Goal: Task Accomplishment & Management: Manage account settings

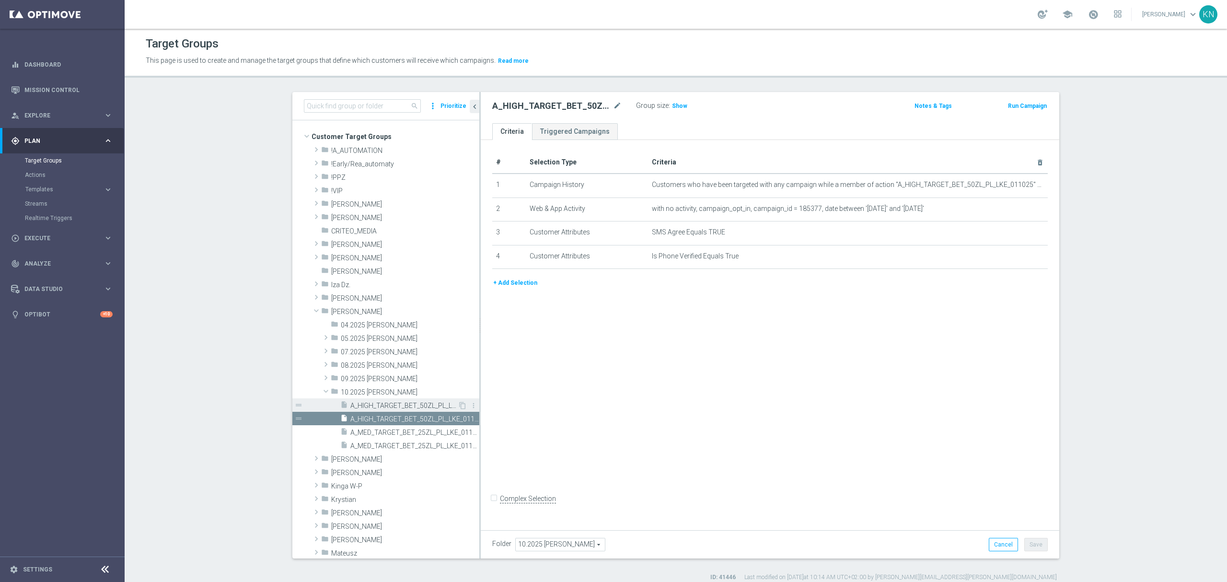
click at [379, 407] on span "A_HIGH_TARGET_BET_50ZL_PL_LKE_011025" at bounding box center [403, 406] width 107 height 8
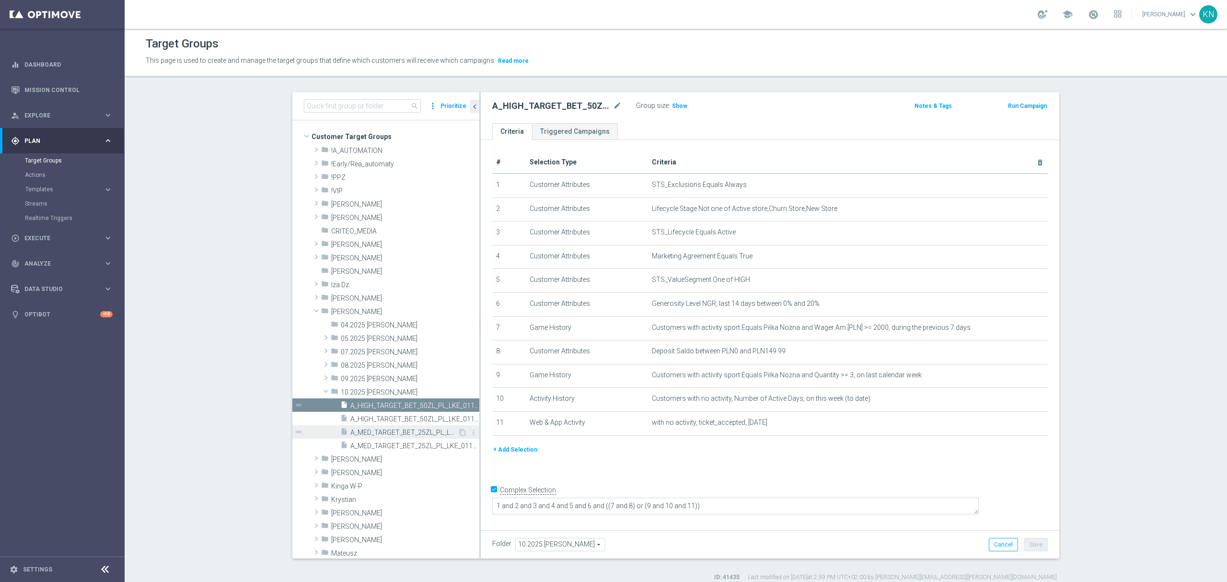
click at [372, 436] on span "A_MED_TARGET_BET_25ZL_PL_LKE_011025" at bounding box center [403, 432] width 107 height 8
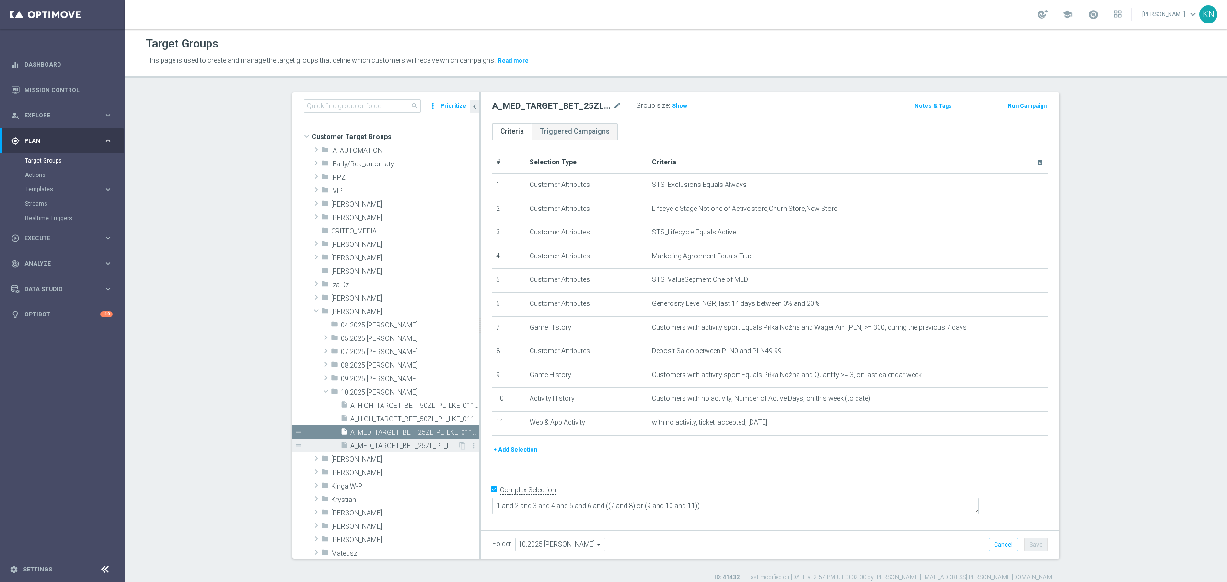
click at [386, 447] on span "A_MED_TARGET_BET_25ZL_PL_LKE_011025_SMS" at bounding box center [403, 446] width 107 height 8
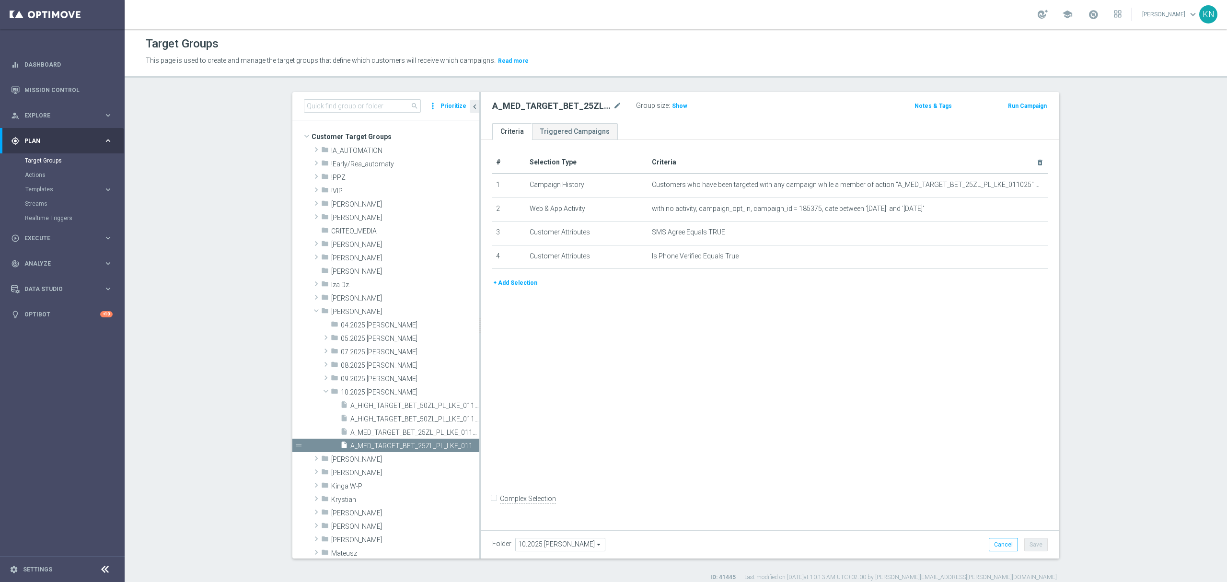
click at [196, 396] on section "search more_vert Prioritize Customer Target Groups library_add create_new_folder" at bounding box center [676, 336] width 1102 height 489
click at [365, 409] on span "A_HIGH_TARGET_BET_50ZL_PL_LKE_011025" at bounding box center [403, 406] width 107 height 8
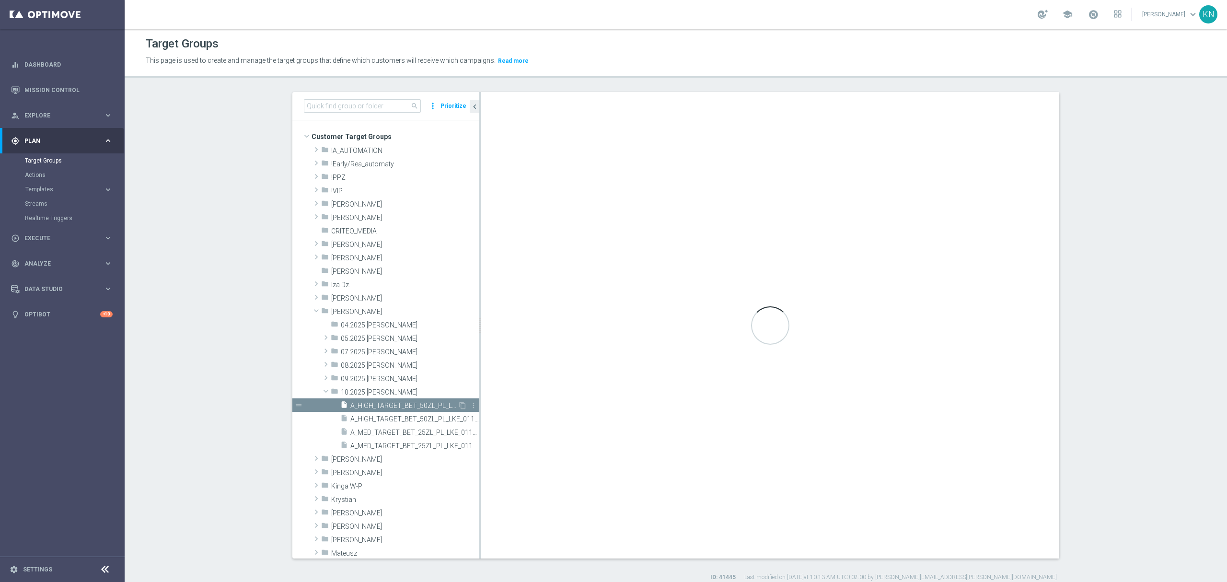
checkbox input "true"
